Goal: Task Accomplishment & Management: Use online tool/utility

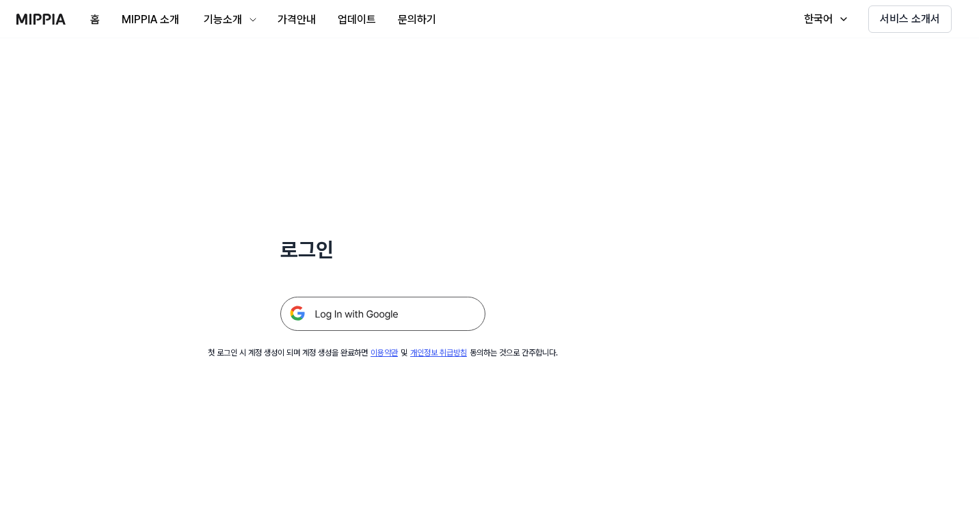
click at [378, 314] on img at bounding box center [382, 314] width 205 height 34
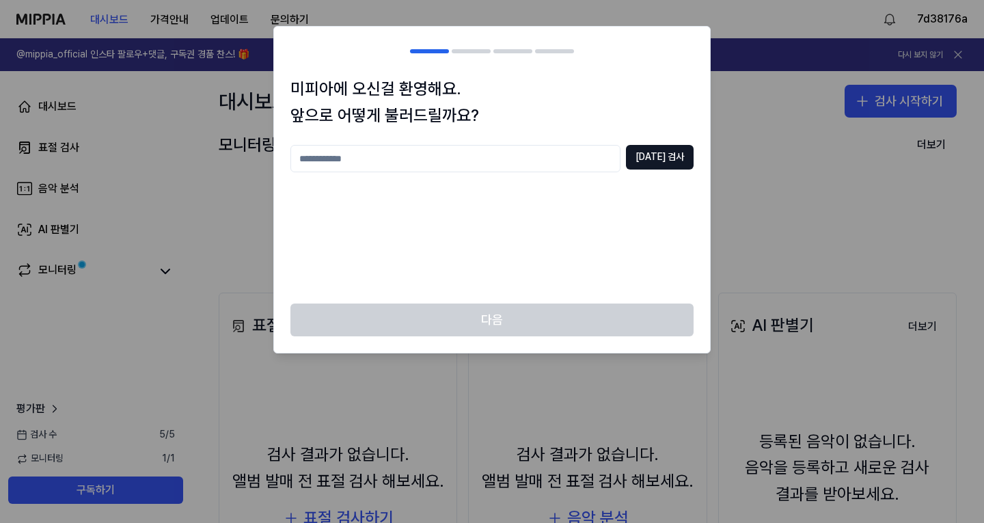
click at [339, 162] on input "text" at bounding box center [455, 158] width 330 height 27
type input "****"
click at [666, 154] on button "중복 검사" at bounding box center [660, 157] width 68 height 25
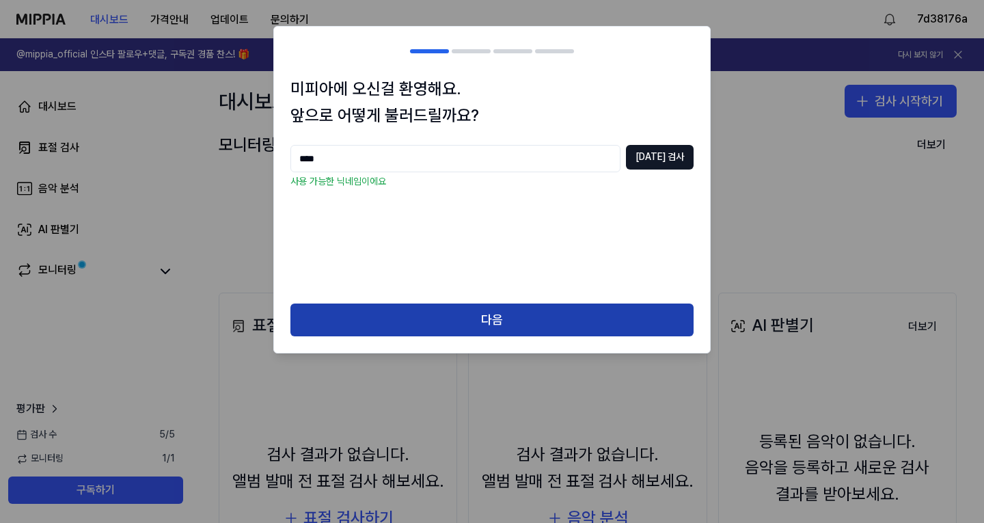
click at [496, 323] on button "다음" at bounding box center [491, 319] width 403 height 33
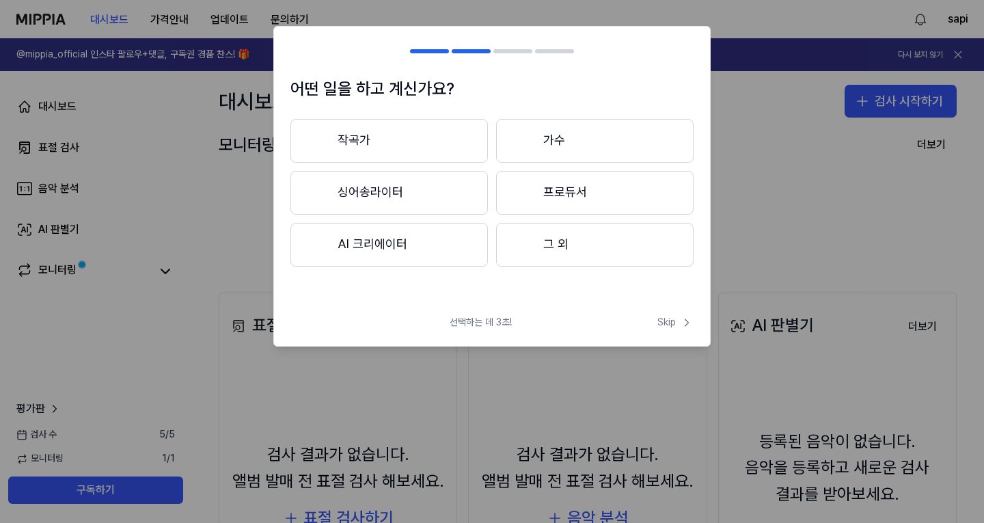
click at [367, 244] on button "AI 크리에이터" at bounding box center [389, 245] width 198 height 44
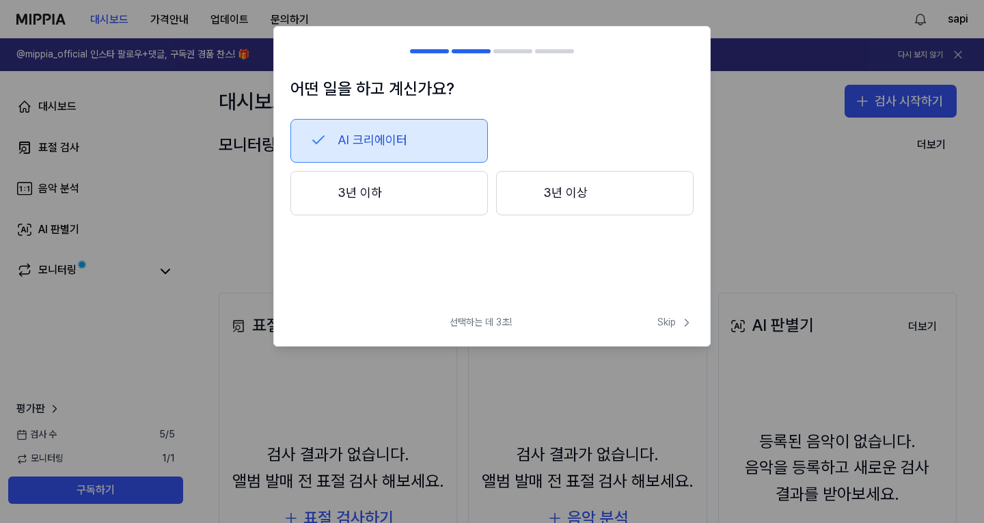
click at [375, 197] on button "3년 이하" at bounding box center [389, 193] width 198 height 45
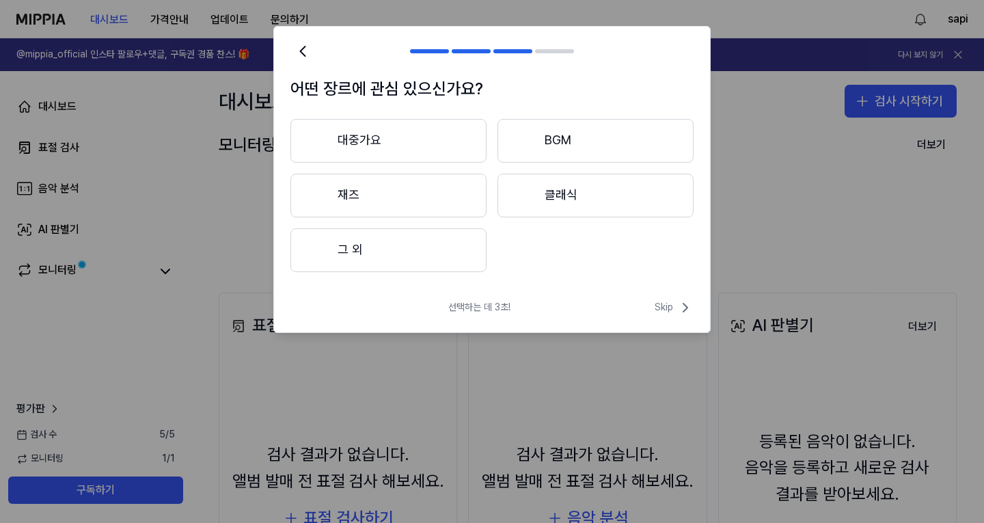
click at [359, 146] on button "대중가요" at bounding box center [388, 141] width 196 height 44
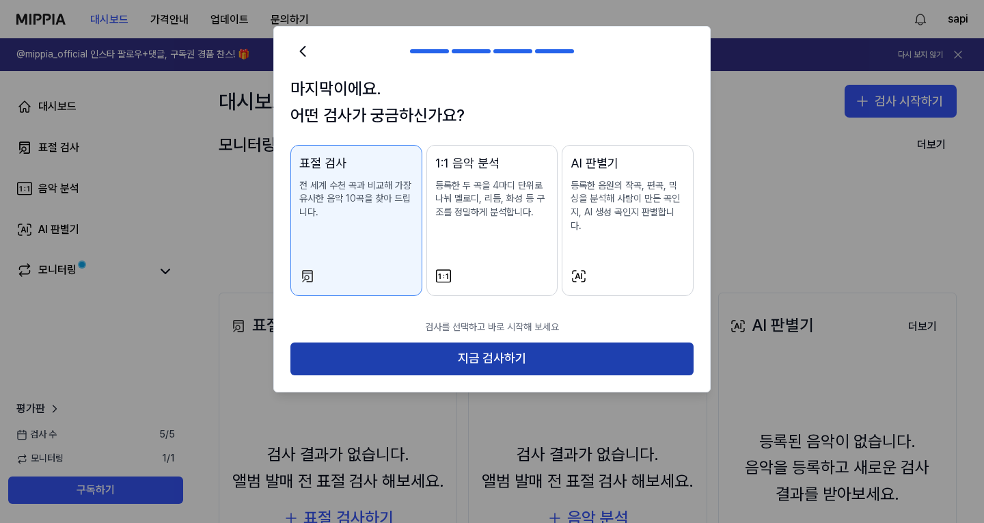
click at [490, 345] on button "지금 검사하기" at bounding box center [491, 358] width 403 height 33
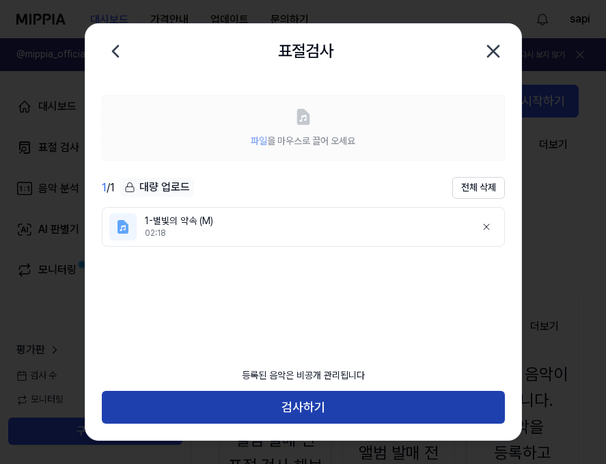
click at [299, 402] on button "검사하기" at bounding box center [303, 407] width 403 height 33
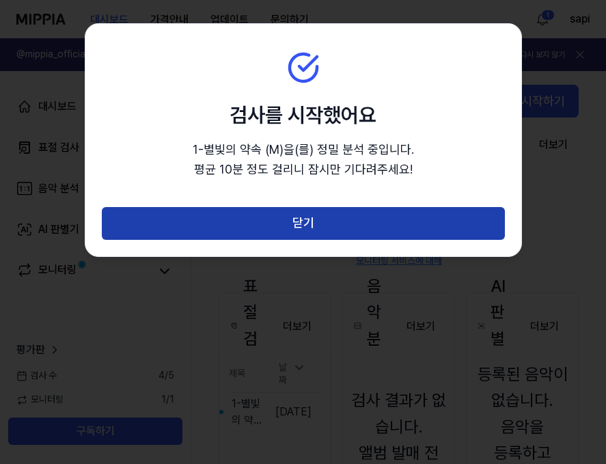
click at [318, 228] on button "닫기" at bounding box center [303, 223] width 403 height 33
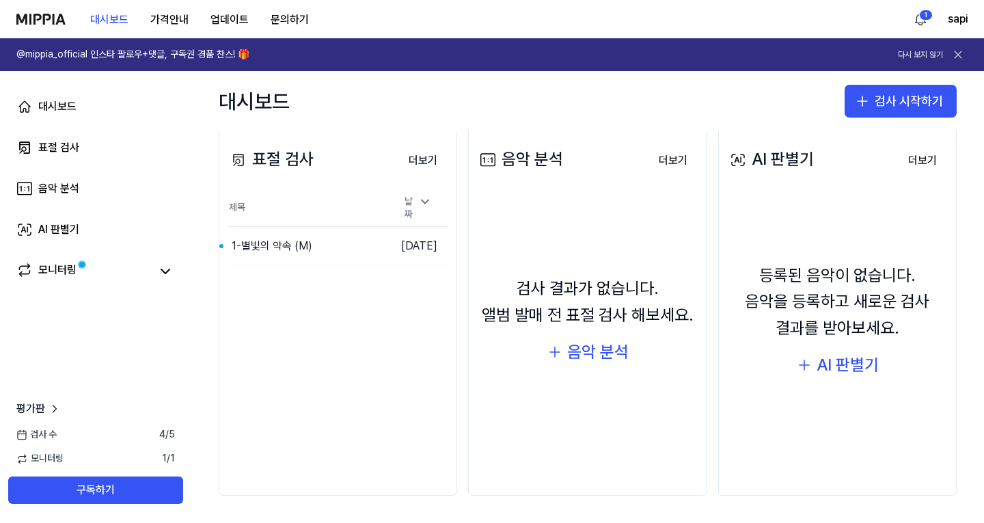
scroll to position [98, 0]
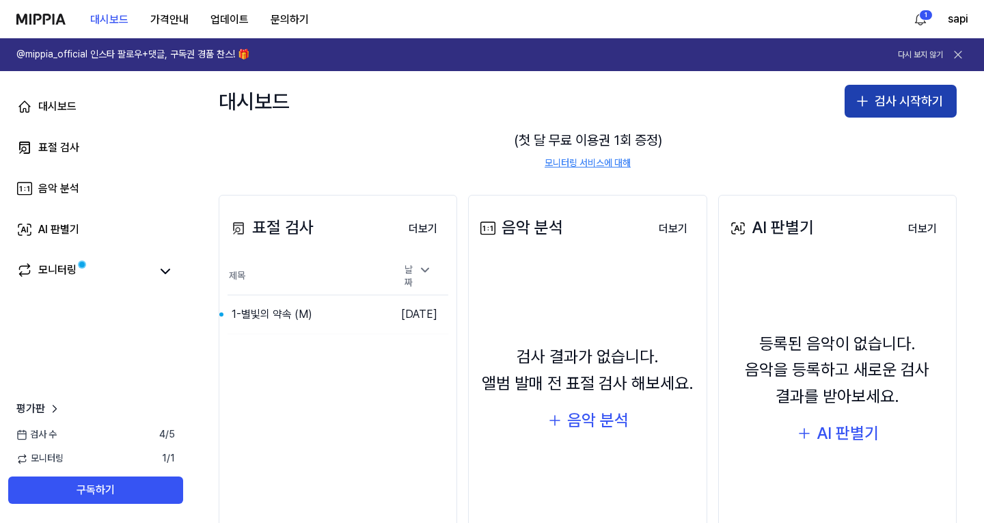
click at [899, 106] on button "검사 시작하기" at bounding box center [901, 101] width 112 height 33
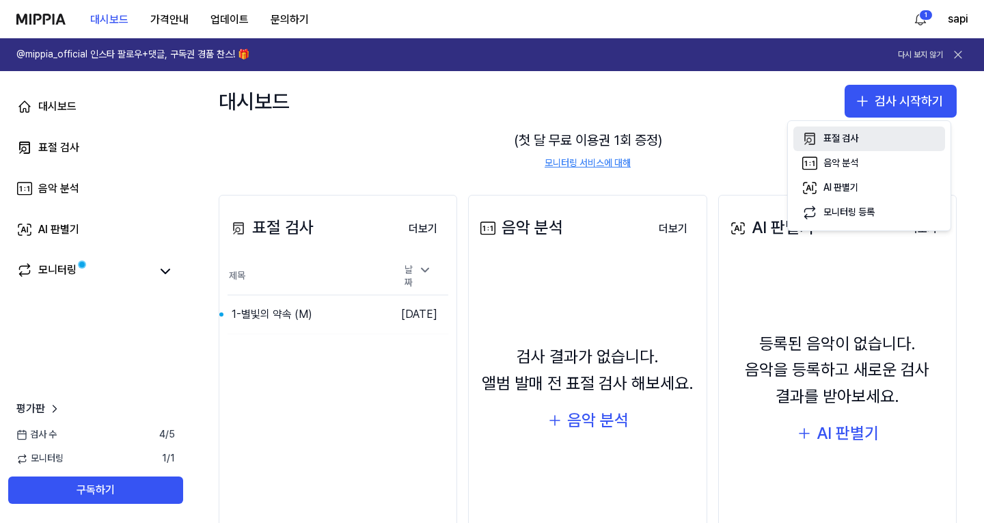
click at [858, 140] on div "표절 검사" at bounding box center [841, 139] width 35 height 14
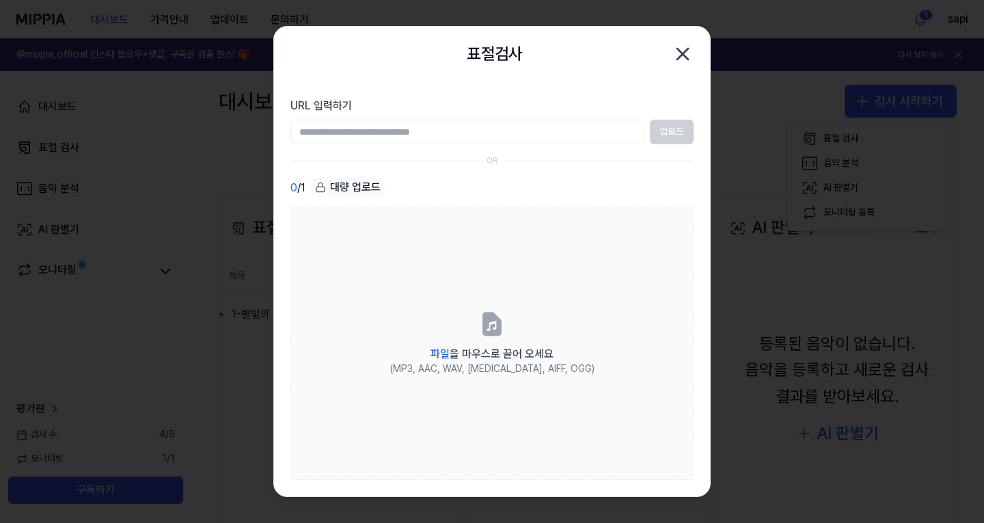
click at [688, 53] on icon "button" at bounding box center [683, 54] width 22 height 22
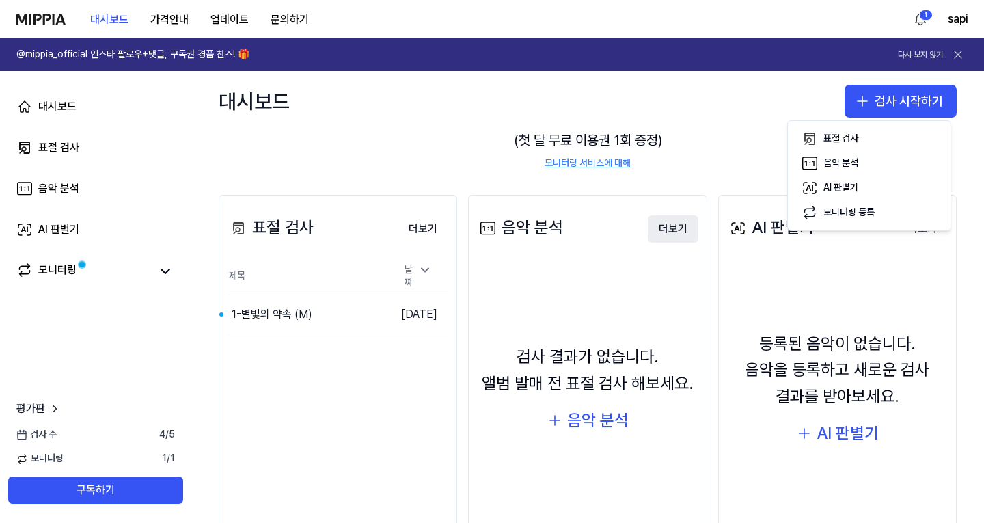
click at [677, 230] on button "더보기" at bounding box center [673, 228] width 51 height 27
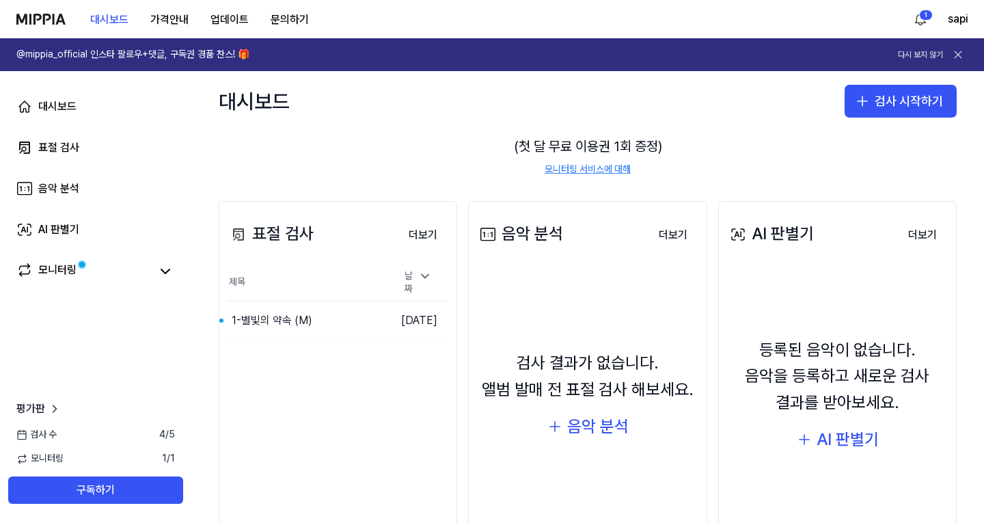
scroll to position [166, 0]
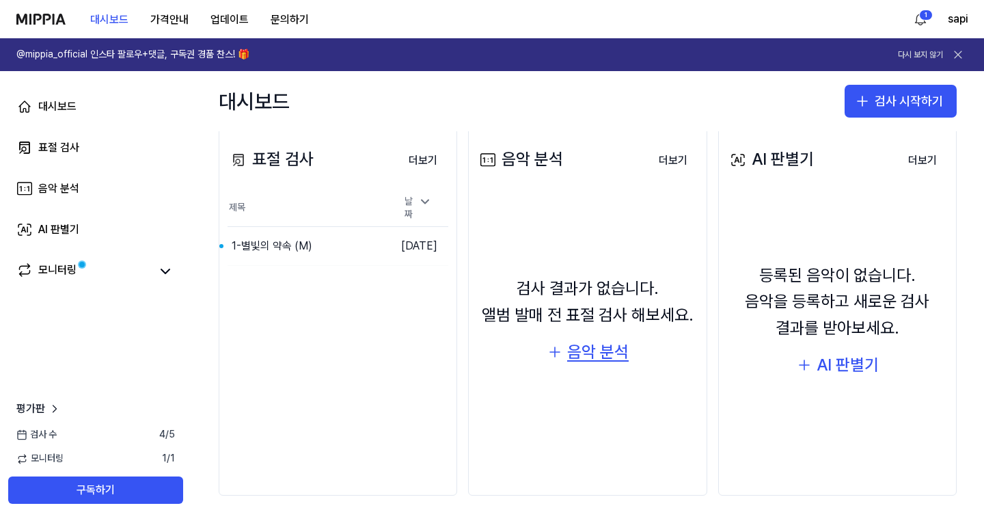
click at [597, 354] on div "음악 분석" at bounding box center [598, 352] width 62 height 26
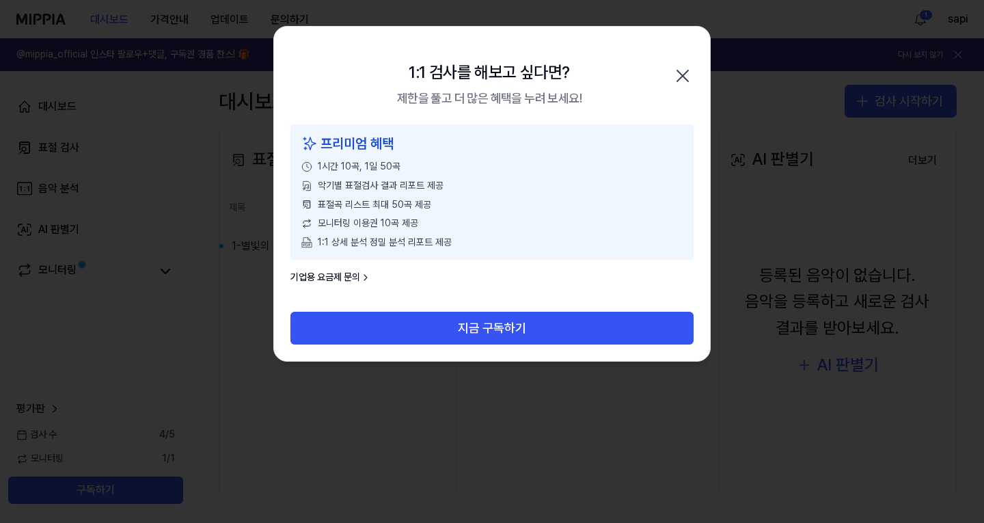
click at [685, 73] on icon "button" at bounding box center [682, 75] width 11 height 11
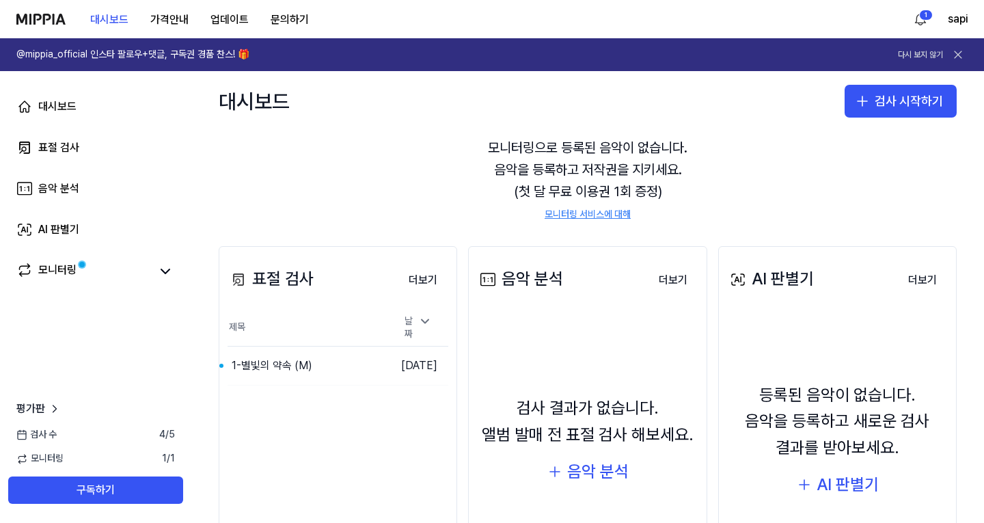
scroll to position [0, 0]
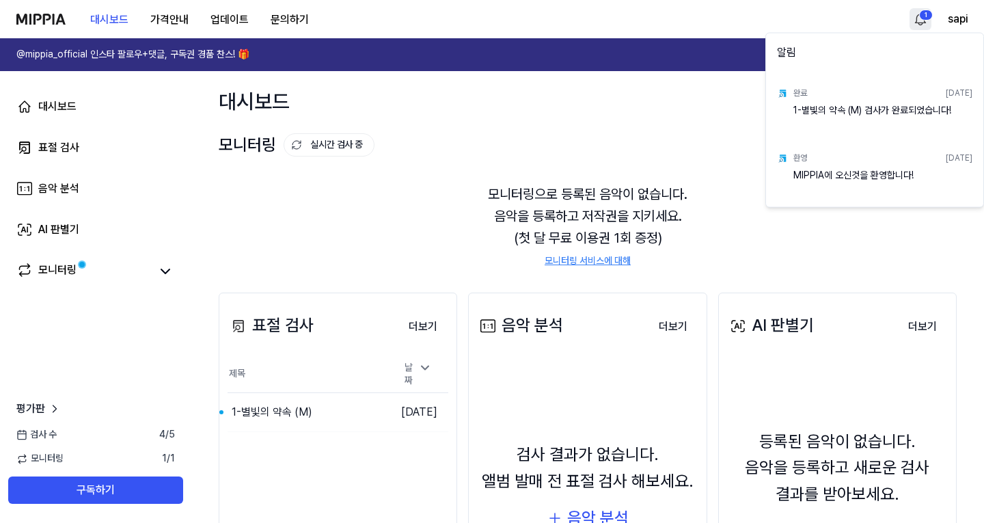
click at [926, 11] on html "대시보드 가격안내 업데이트 문의하기 1 sapi @mippia_official 인스타 팔로우+댓글, 구독권 경품 찬스! 🎁 다시 보지 않기 대…" at bounding box center [492, 261] width 984 height 523
click at [735, 114] on html "대시보드 가격안내 업데이트 문의하기 sapi @mippia_official 인스타 팔로우+댓글, 구독권 경품 찬스! 🎁 다시 보지 않기 대시보…" at bounding box center [492, 261] width 984 height 523
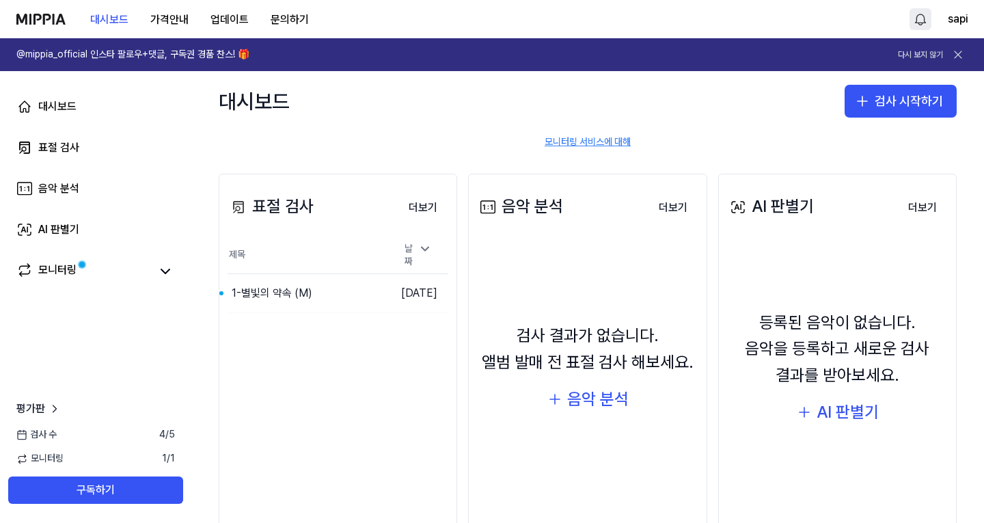
scroll to position [166, 0]
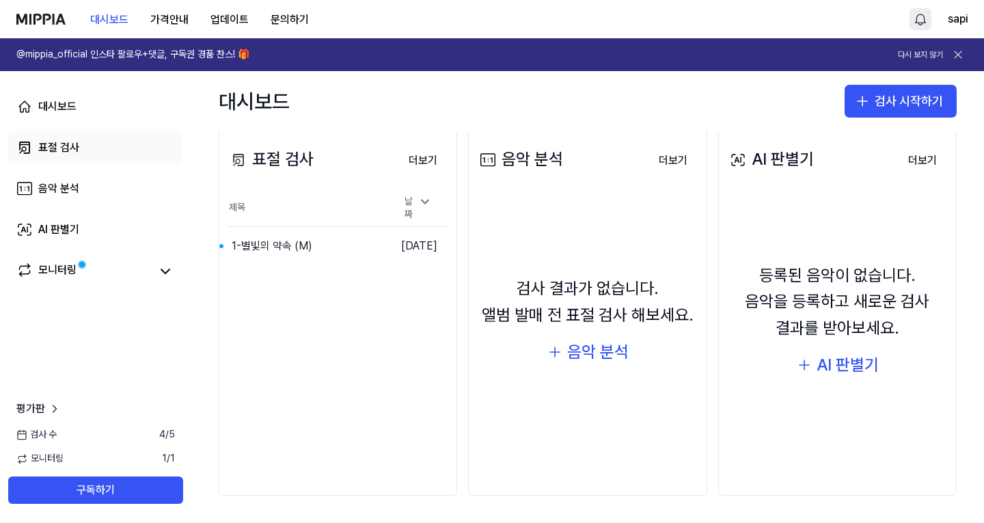
click at [50, 144] on div "표절 검사" at bounding box center [58, 147] width 41 height 16
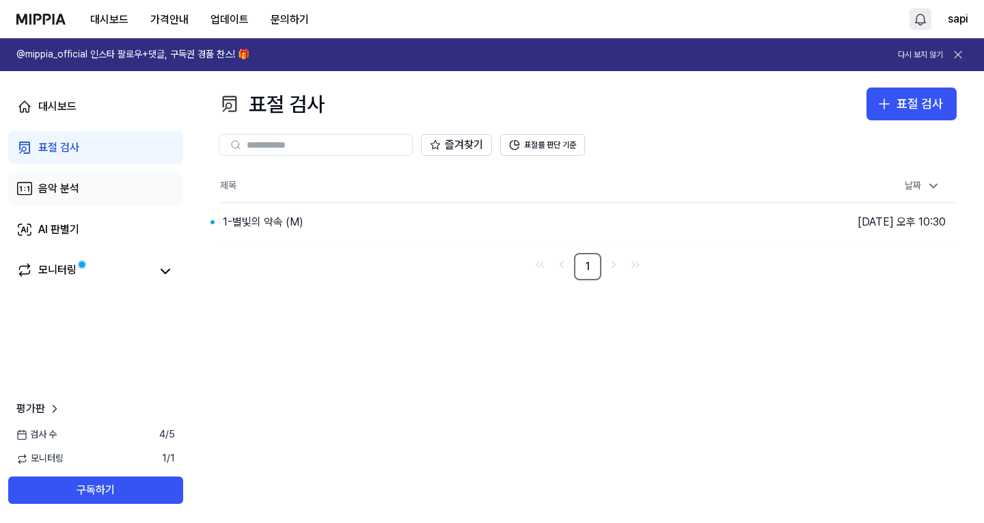
click at [66, 187] on div "음악 분석" at bounding box center [58, 188] width 41 height 16
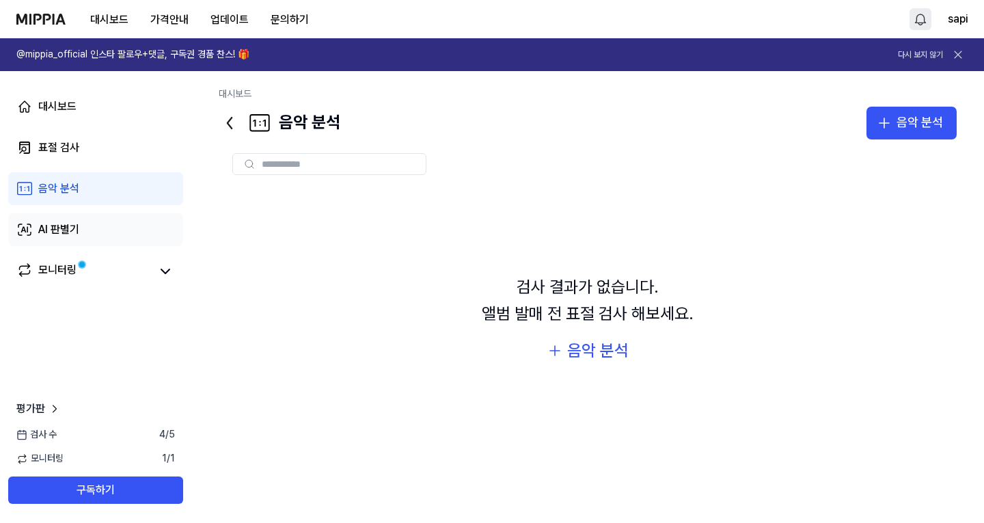
click at [68, 238] on link "AI 판별기" at bounding box center [95, 229] width 175 height 33
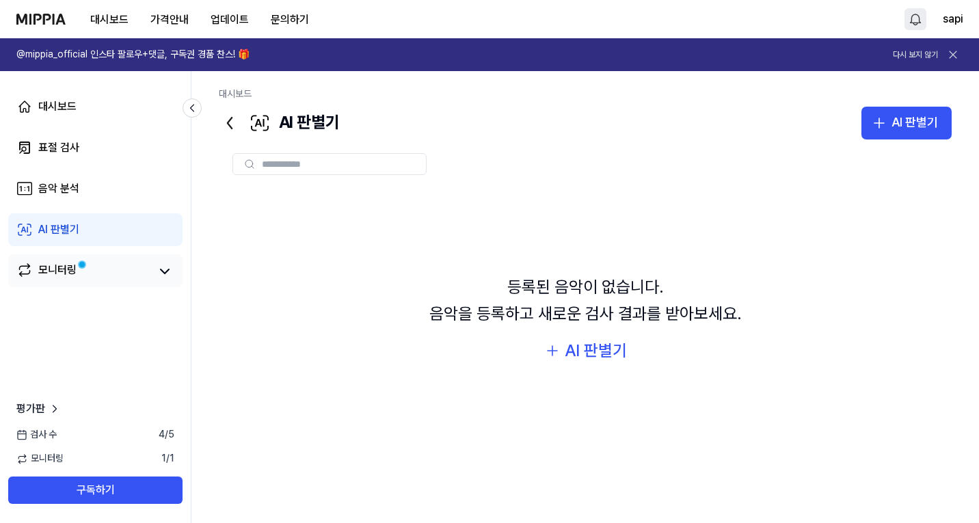
click at [57, 267] on div "모니터링" at bounding box center [57, 271] width 38 height 19
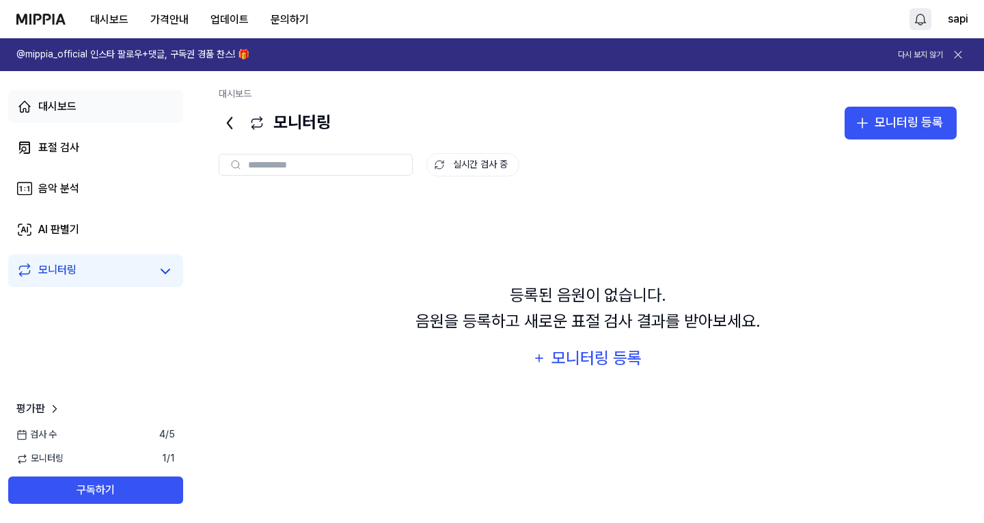
click at [62, 109] on div "대시보드" at bounding box center [57, 106] width 38 height 16
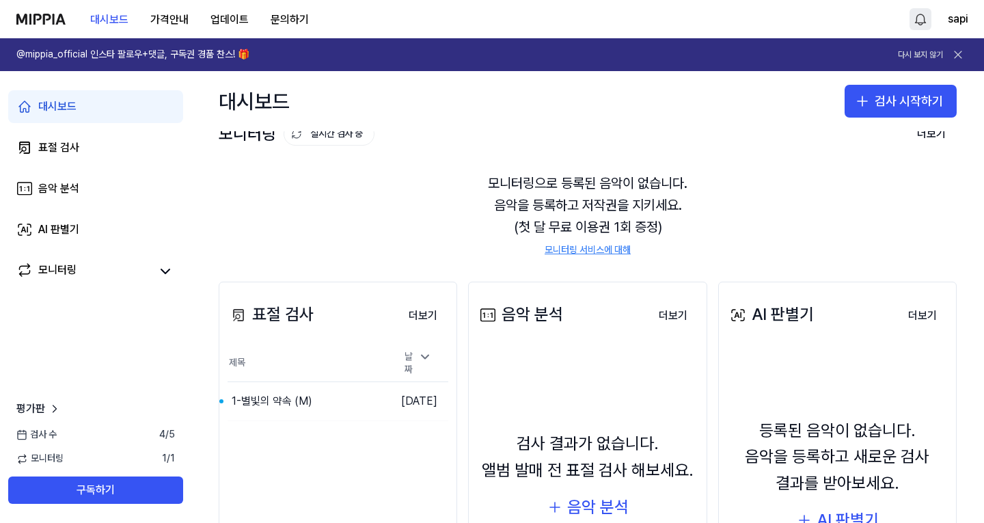
scroll to position [0, 0]
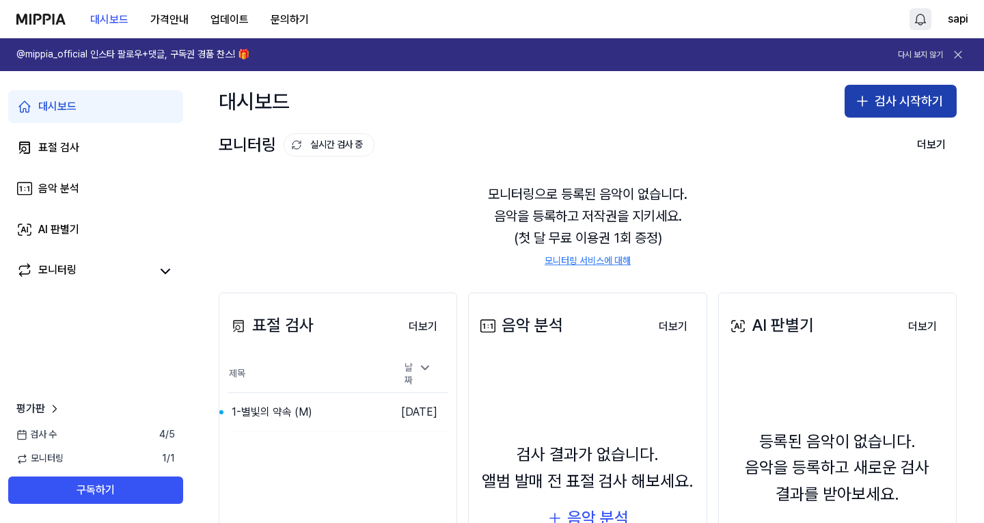
click at [891, 105] on button "검사 시작하기" at bounding box center [901, 101] width 112 height 33
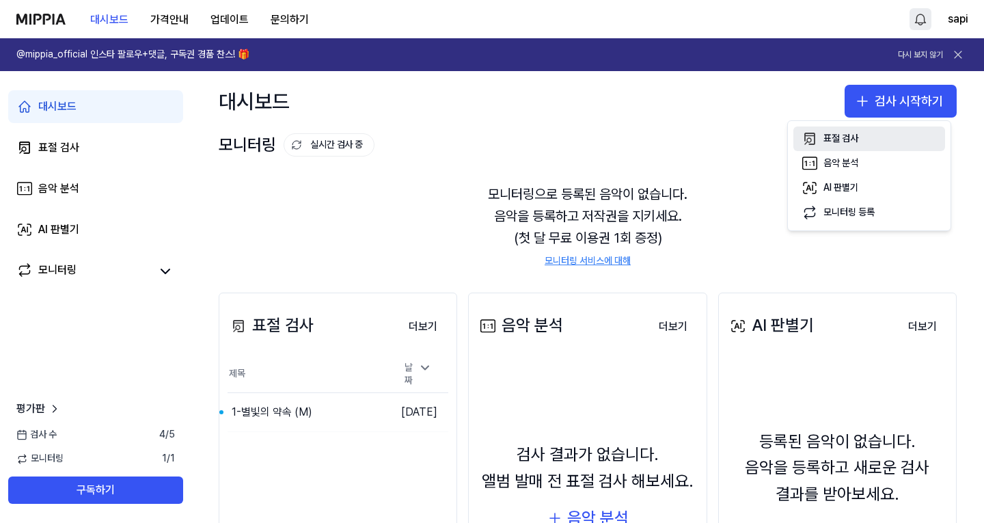
click at [858, 141] on div "표절 검사" at bounding box center [841, 139] width 35 height 14
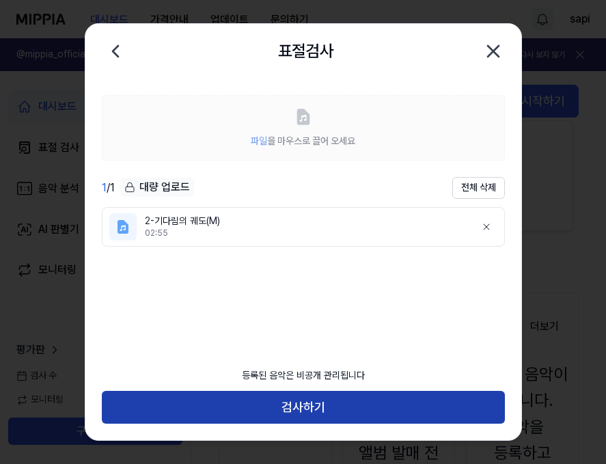
click at [296, 409] on button "검사하기" at bounding box center [303, 407] width 403 height 33
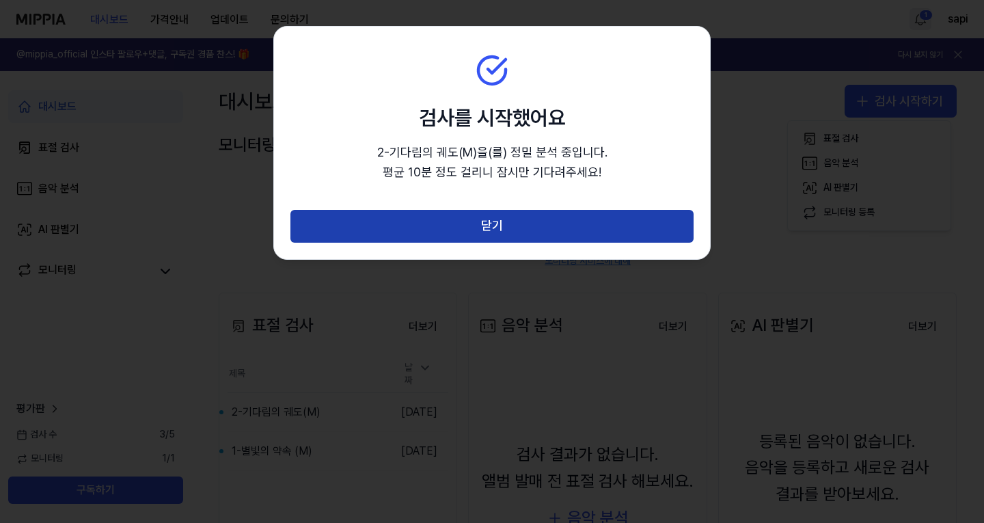
click at [489, 220] on button "닫기" at bounding box center [491, 226] width 403 height 33
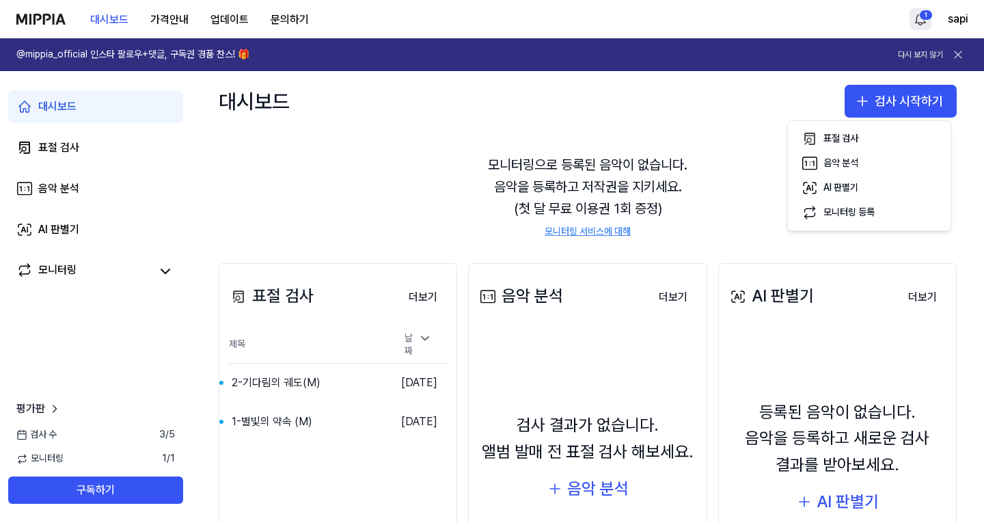
scroll to position [166, 0]
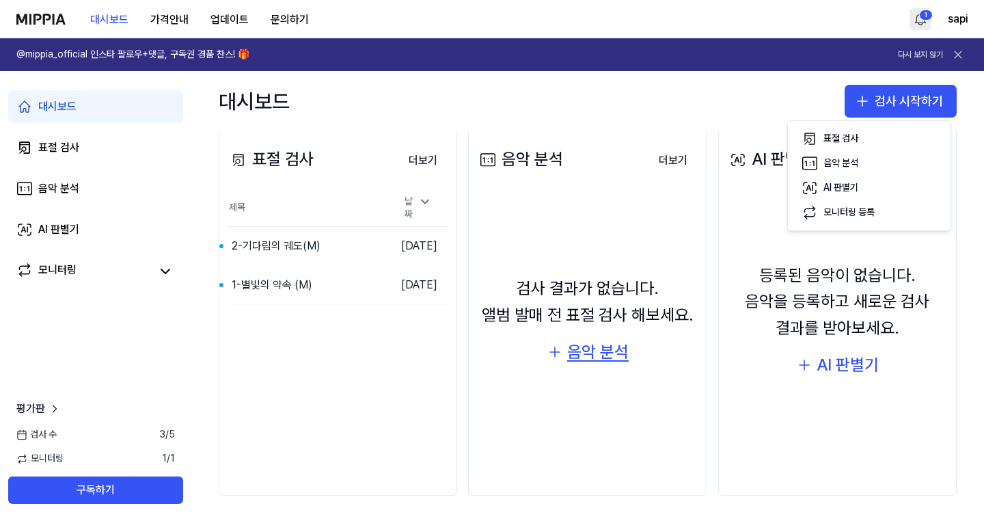
click at [597, 355] on div "음악 분석" at bounding box center [598, 352] width 62 height 26
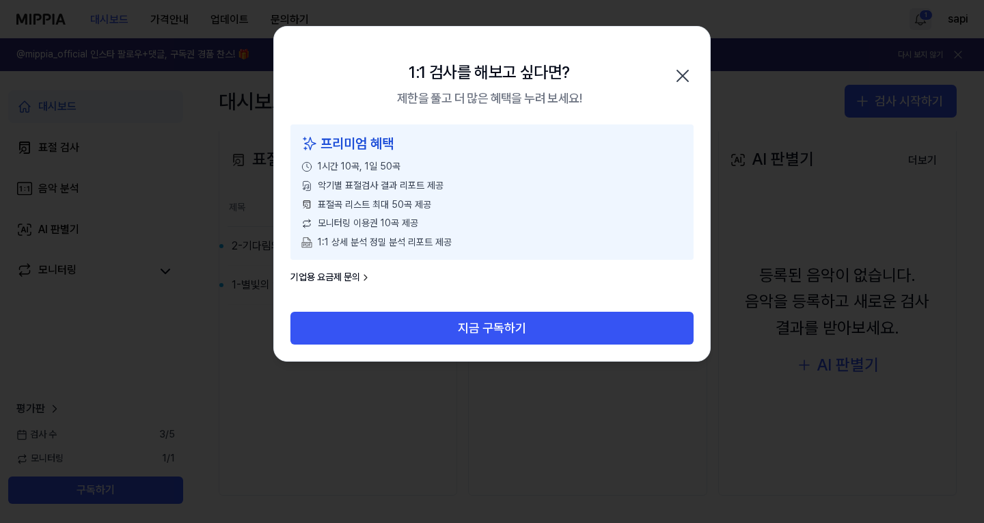
click at [686, 72] on icon "button" at bounding box center [682, 75] width 11 height 11
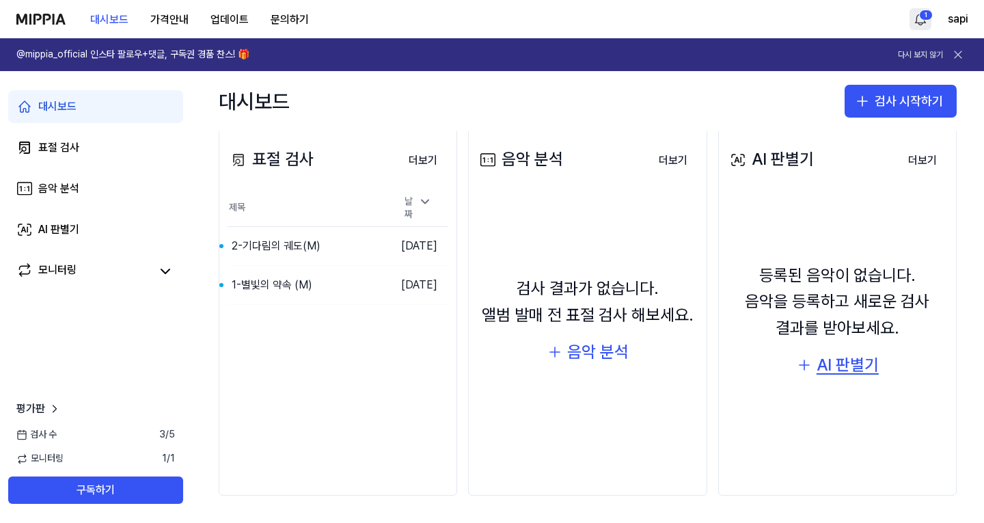
click at [833, 366] on div "AI 판별기" at bounding box center [848, 365] width 62 height 26
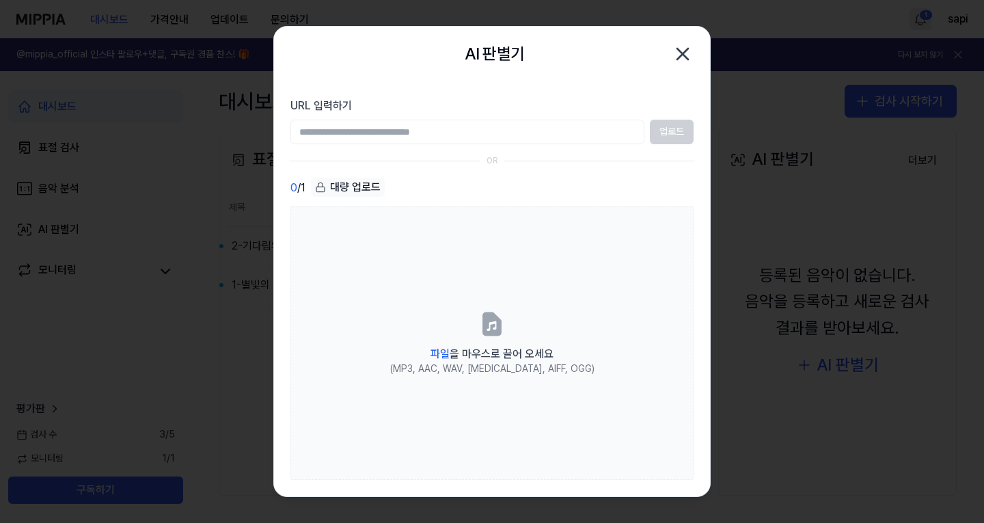
click at [683, 53] on icon "button" at bounding box center [682, 54] width 11 height 11
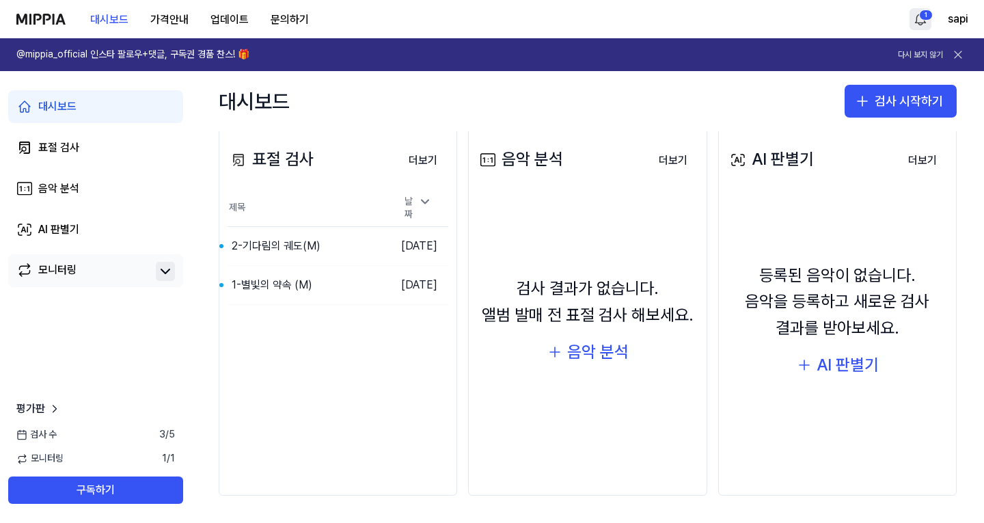
click at [166, 269] on icon at bounding box center [165, 271] width 16 height 16
click at [276, 238] on div "2-기다림의 궤도(M)" at bounding box center [276, 246] width 89 height 16
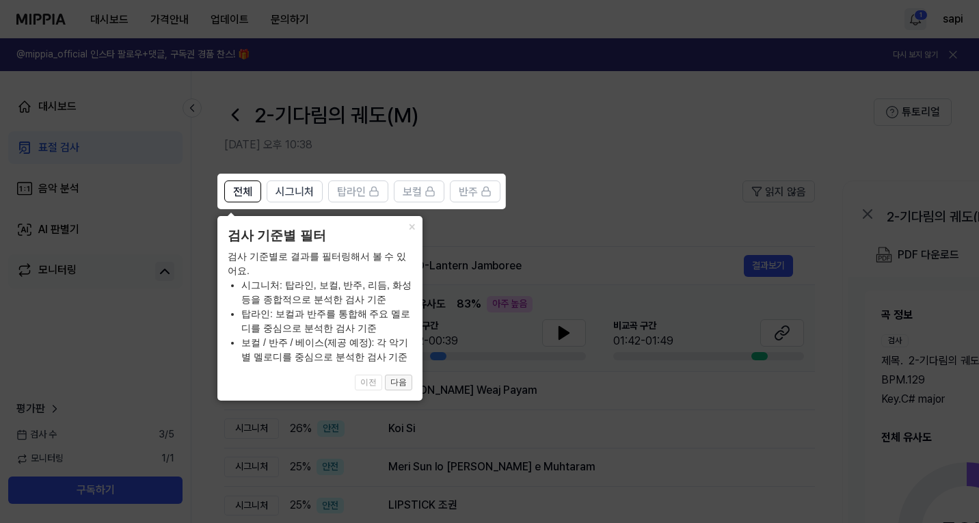
click at [396, 382] on button "다음" at bounding box center [398, 383] width 27 height 16
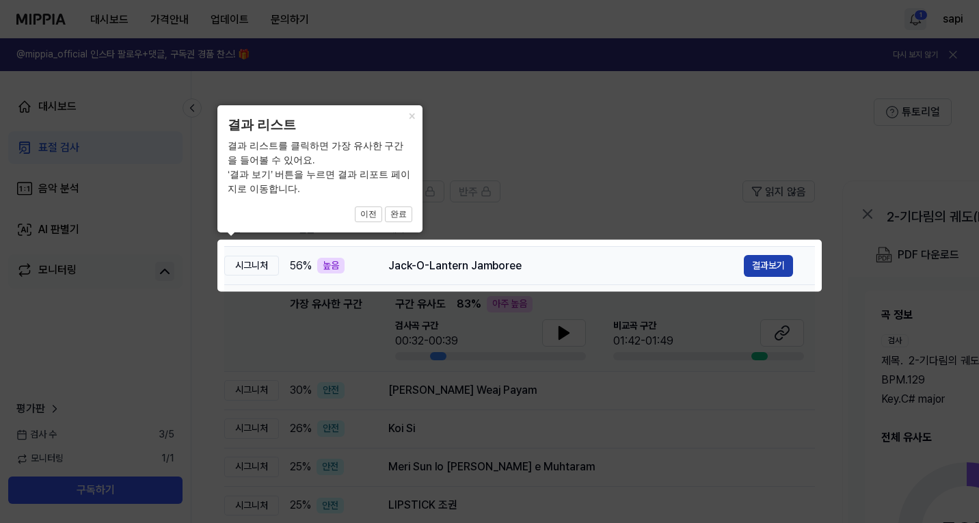
click at [766, 267] on button "결과보기" at bounding box center [768, 266] width 49 height 22
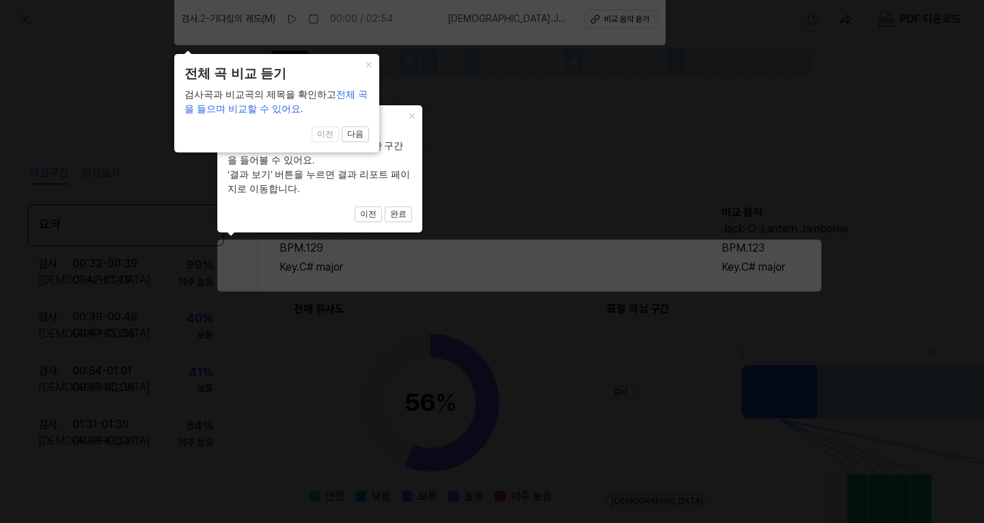
click at [500, 169] on icon at bounding box center [492, 258] width 984 height 530
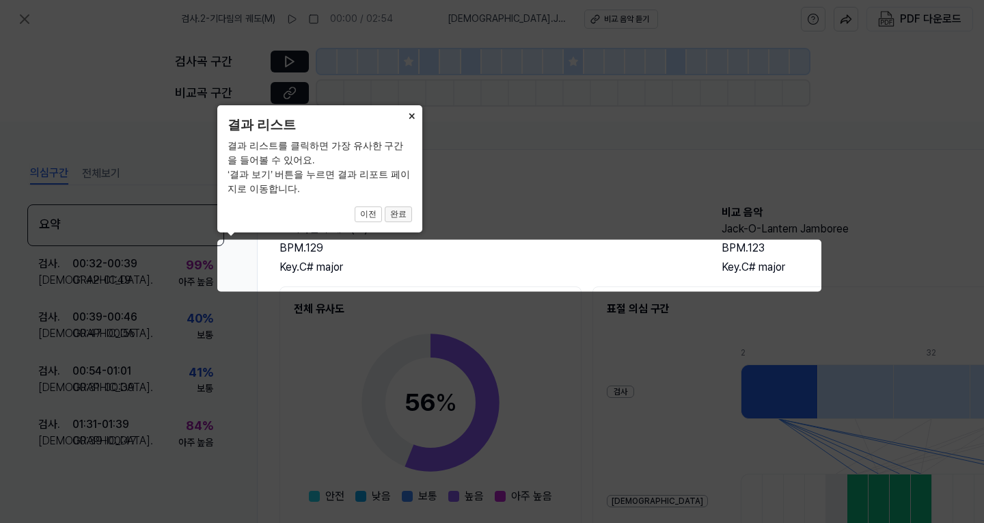
click at [397, 215] on button "완료" at bounding box center [398, 214] width 27 height 16
click at [369, 211] on button "이전" at bounding box center [368, 214] width 27 height 16
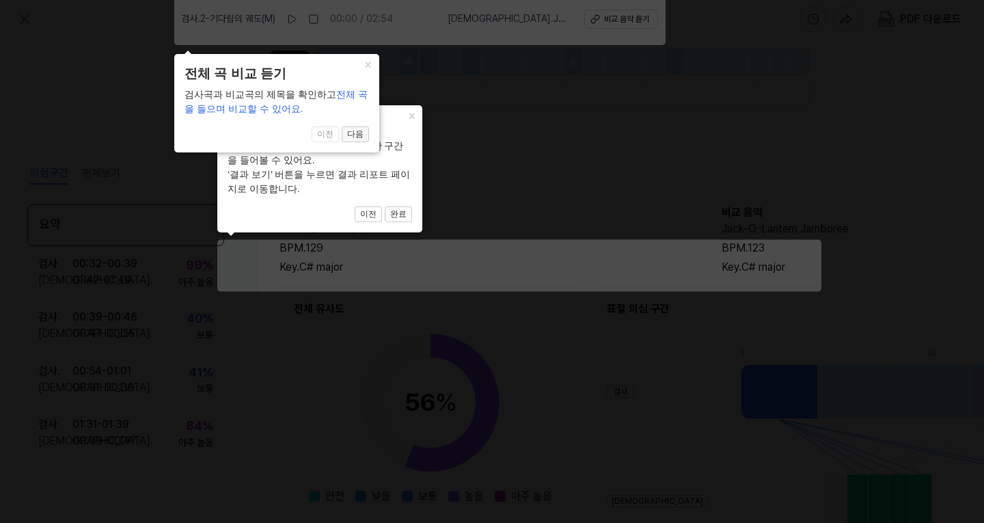
click at [355, 133] on button "다음" at bounding box center [355, 134] width 27 height 16
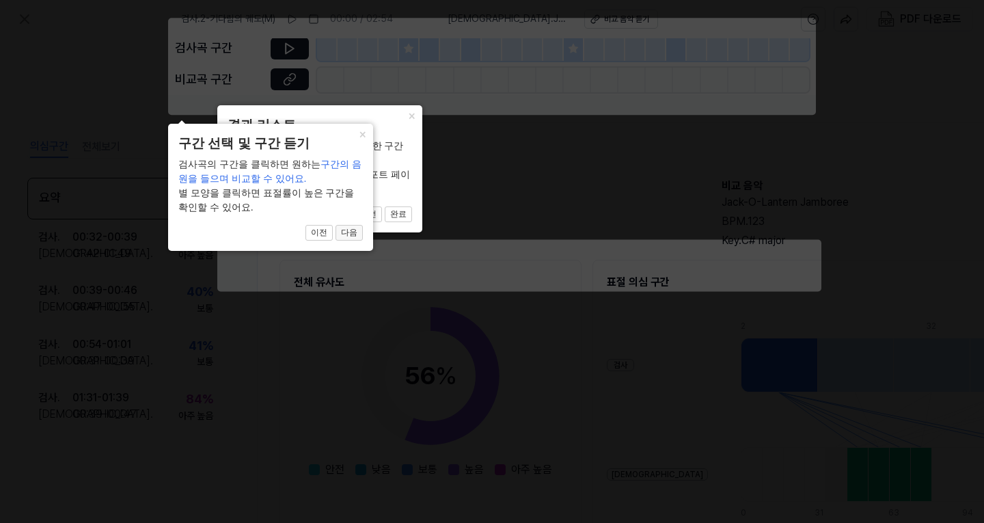
click at [351, 233] on button "다음" at bounding box center [349, 233] width 27 height 16
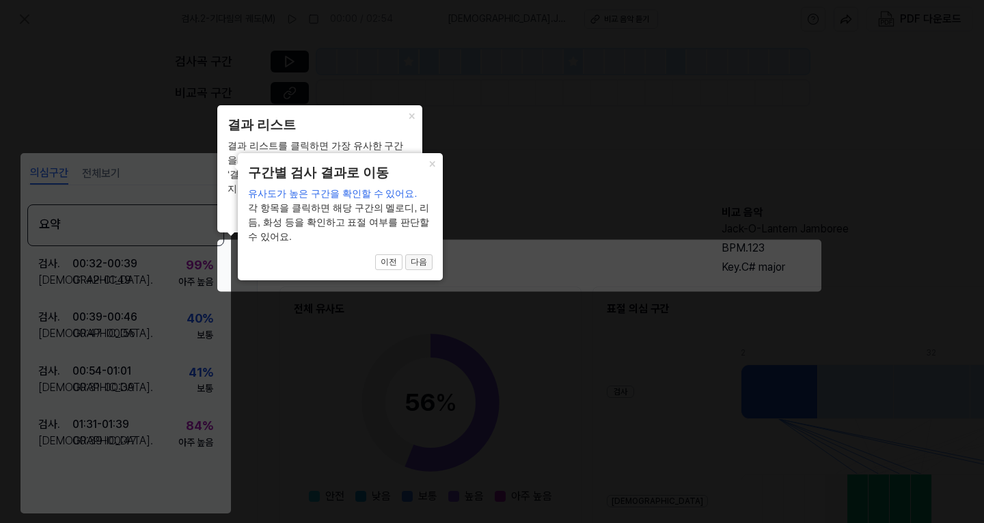
click at [423, 256] on button "다음" at bounding box center [418, 262] width 27 height 16
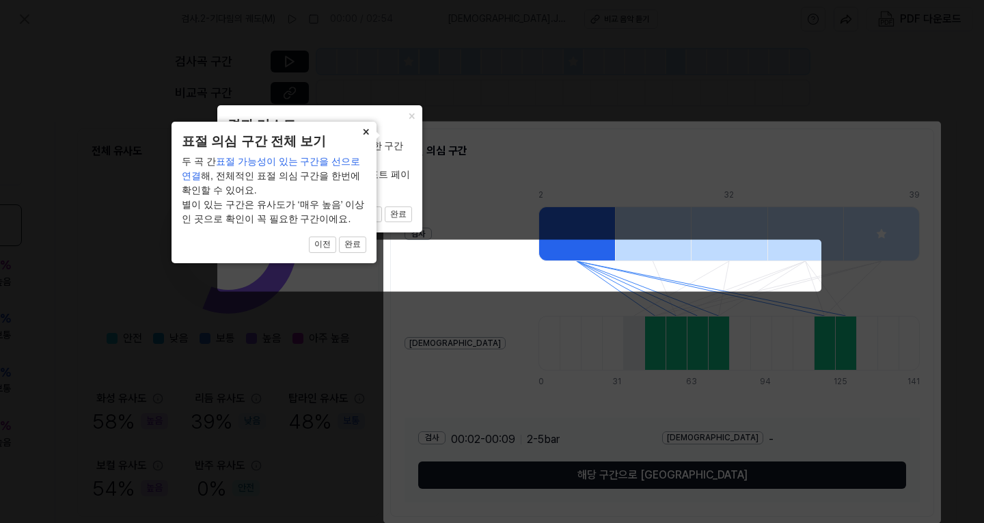
click at [366, 134] on button "×" at bounding box center [366, 131] width 22 height 19
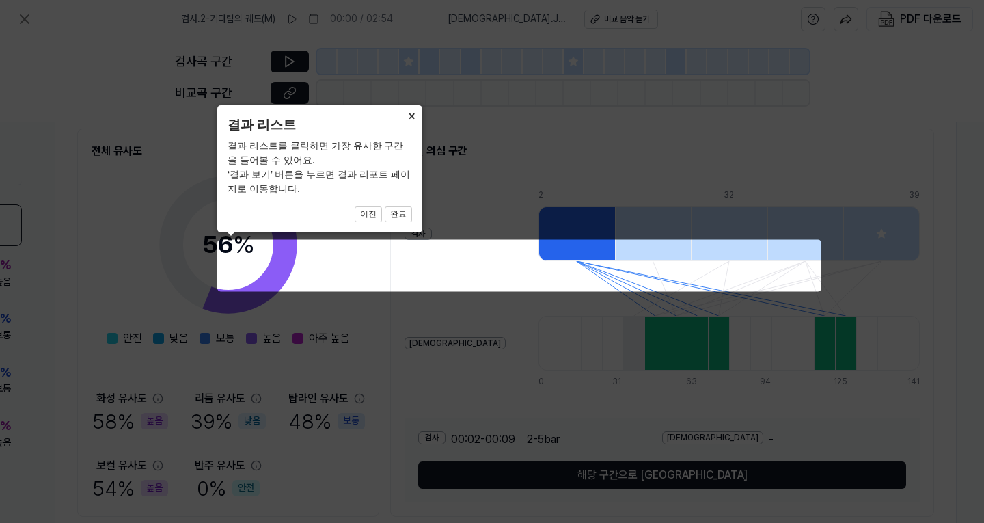
click at [413, 118] on button "×" at bounding box center [412, 114] width 22 height 19
click at [410, 114] on button "×" at bounding box center [412, 114] width 22 height 19
click at [409, 116] on button "×" at bounding box center [412, 114] width 22 height 19
click at [404, 213] on button "완료" at bounding box center [398, 214] width 27 height 16
click at [396, 211] on button "완료" at bounding box center [398, 214] width 27 height 16
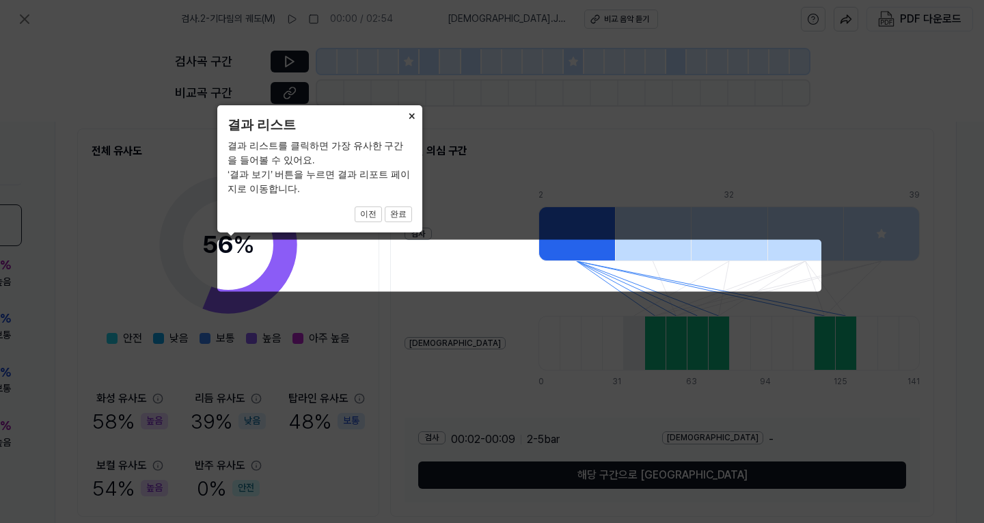
click at [412, 116] on button "×" at bounding box center [412, 114] width 22 height 19
click at [660, 474] on icon at bounding box center [492, 261] width 984 height 523
click at [411, 118] on button "×" at bounding box center [412, 114] width 22 height 19
